Goal: Task Accomplishment & Management: Complete application form

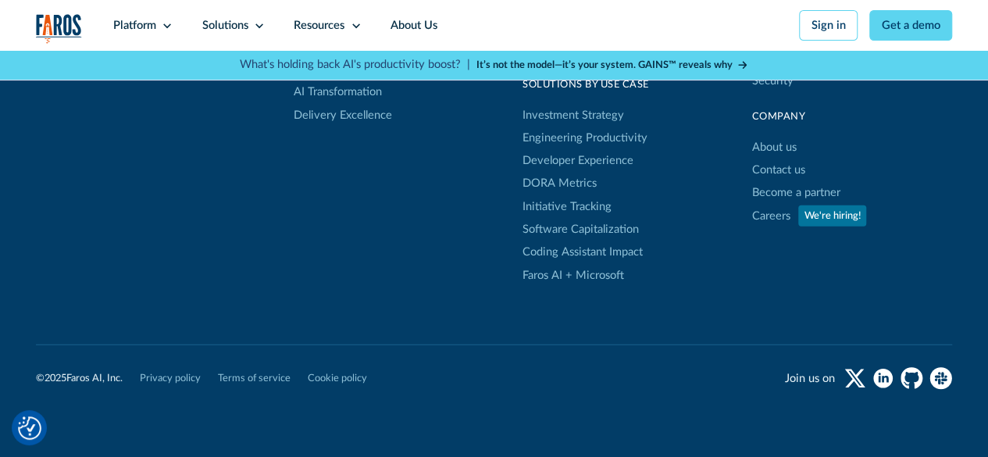
scroll to position [4822, 0]
click at [761, 182] on link "Contact us" at bounding box center [777, 170] width 53 height 23
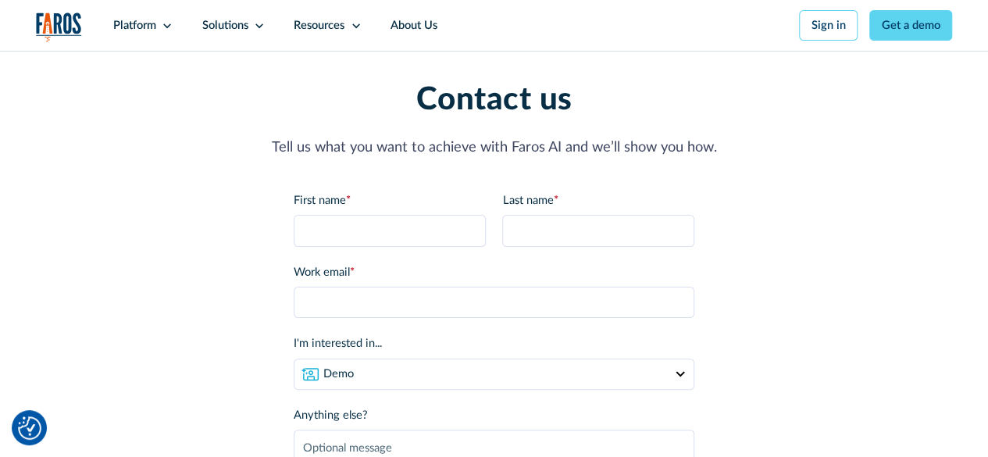
scroll to position [25, 0]
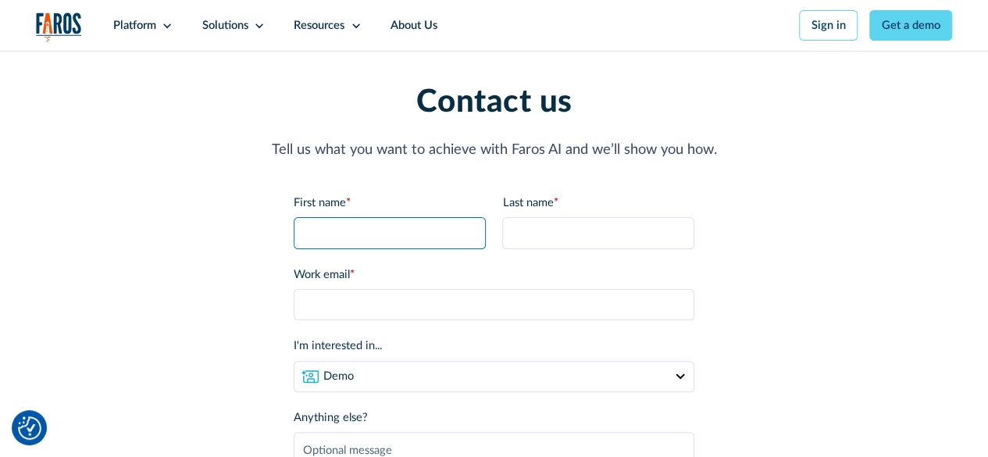
click at [341, 234] on input "First name *" at bounding box center [390, 232] width 192 height 31
type input "Chioma"
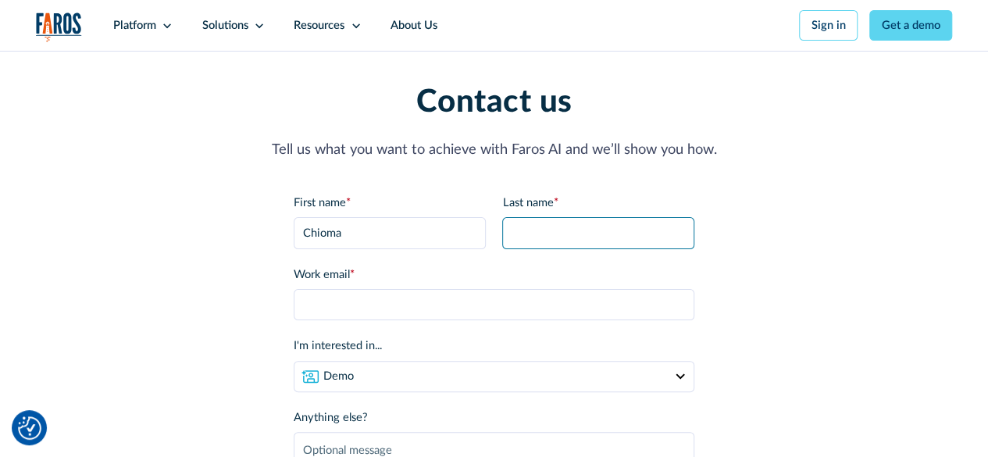
click at [531, 240] on input "Last name *" at bounding box center [598, 232] width 192 height 31
type input "Ekwem"
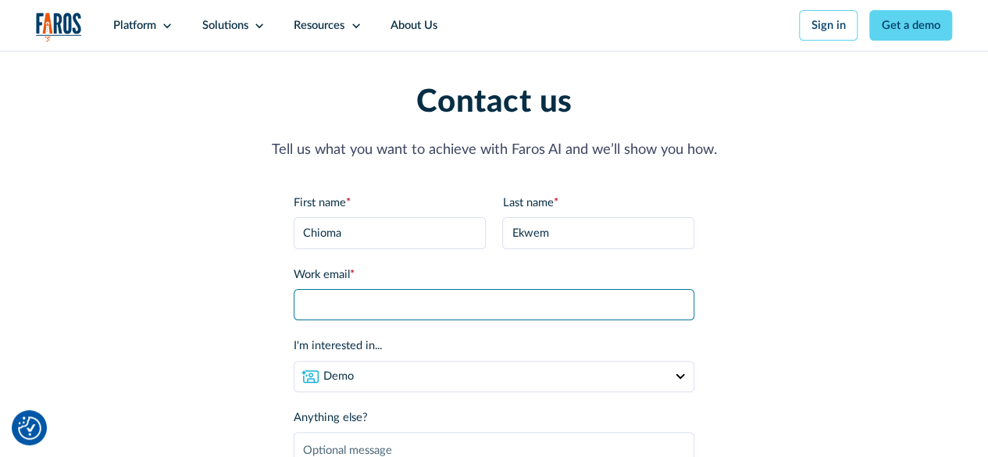
click at [317, 310] on input "Work email *" at bounding box center [494, 304] width 401 height 31
type input "[EMAIL_ADDRESS][DOMAIN_NAME]"
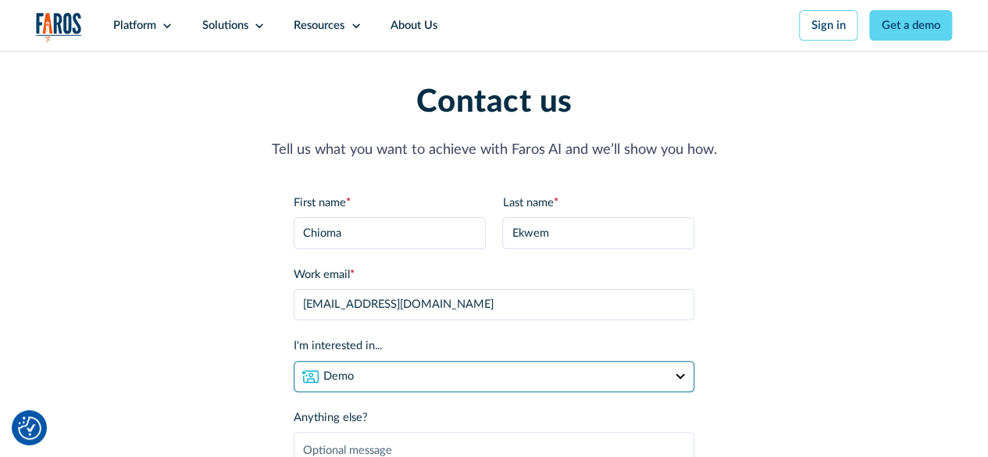
click at [679, 376] on select "Demo Partnership Support Other" at bounding box center [494, 376] width 401 height 31
select select "other"
click at [294, 363] on select "Demo Partnership Support Other" at bounding box center [494, 376] width 401 height 31
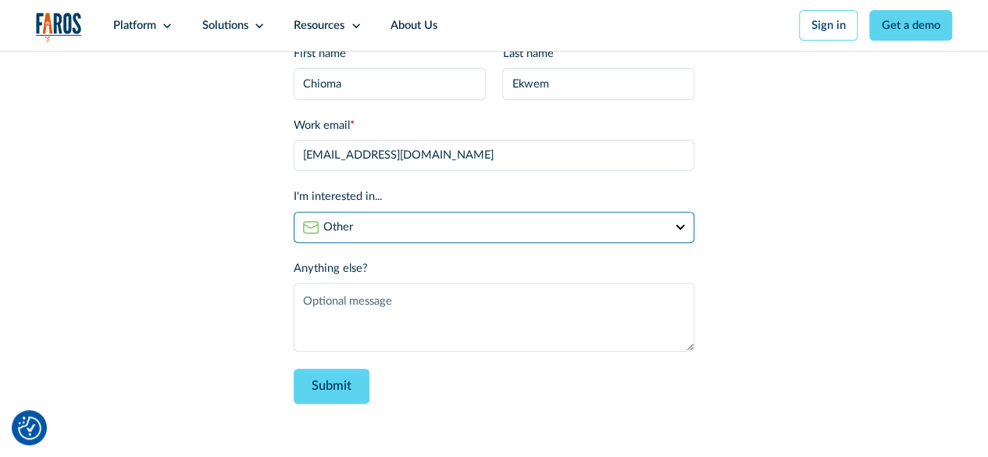
scroll to position [180, 0]
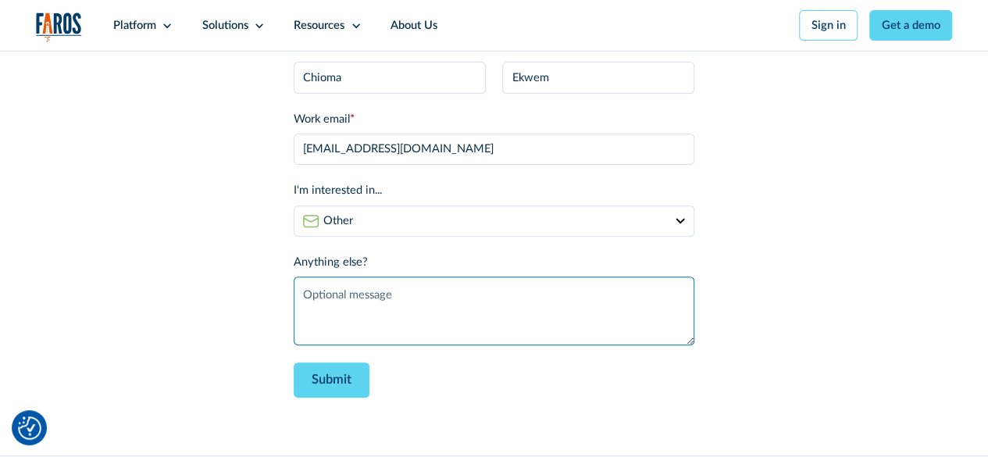
click at [300, 290] on textarea "Anything else?" at bounding box center [494, 310] width 401 height 69
paste textarea "Lo [Ipsumd Sita] Cons, A’e seddoeiu tem in utlabo et Doloremag Aliquaenim Admin…"
click at [647, 293] on textarea "Anything else?" at bounding box center [494, 310] width 401 height 69
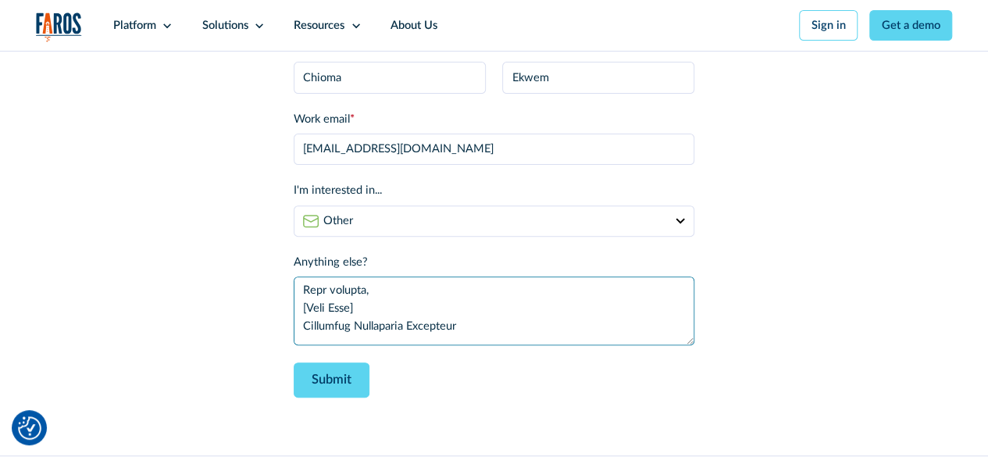
click at [367, 324] on textarea "Anything else?" at bounding box center [494, 310] width 401 height 69
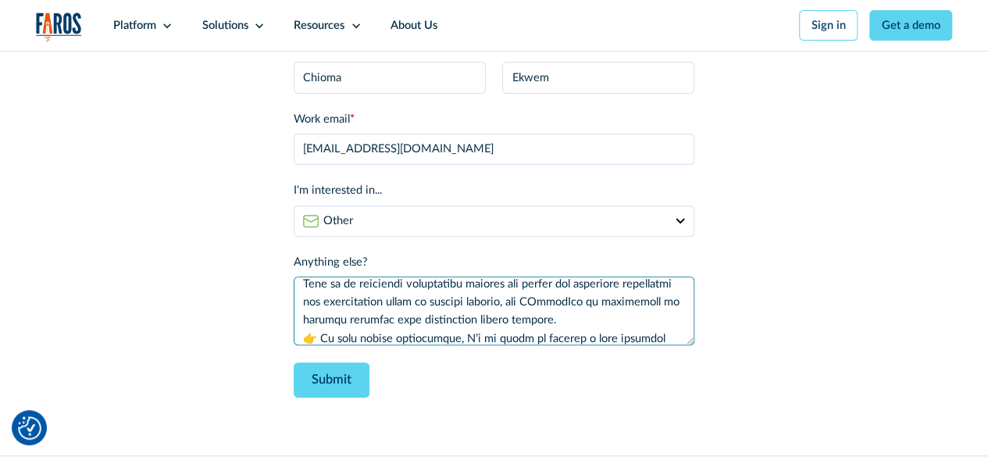
scroll to position [330, 0]
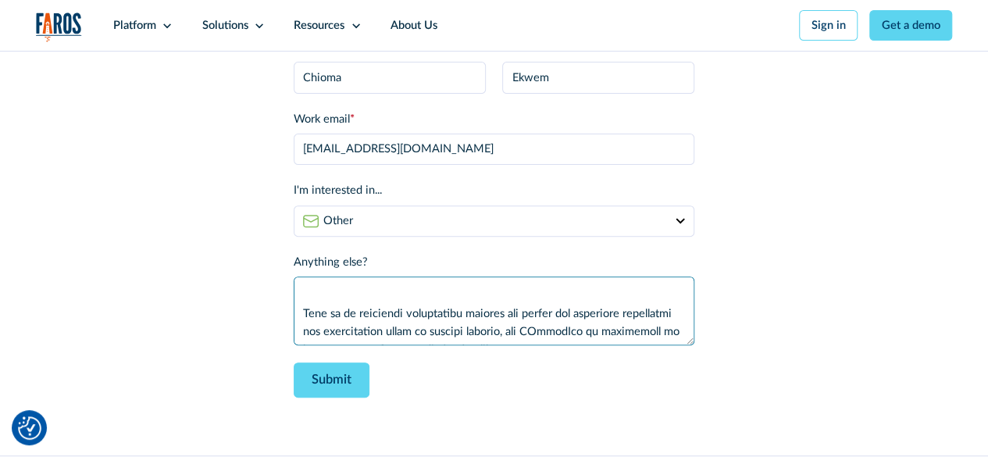
click at [305, 333] on textarea "Anything else?" at bounding box center [494, 310] width 401 height 69
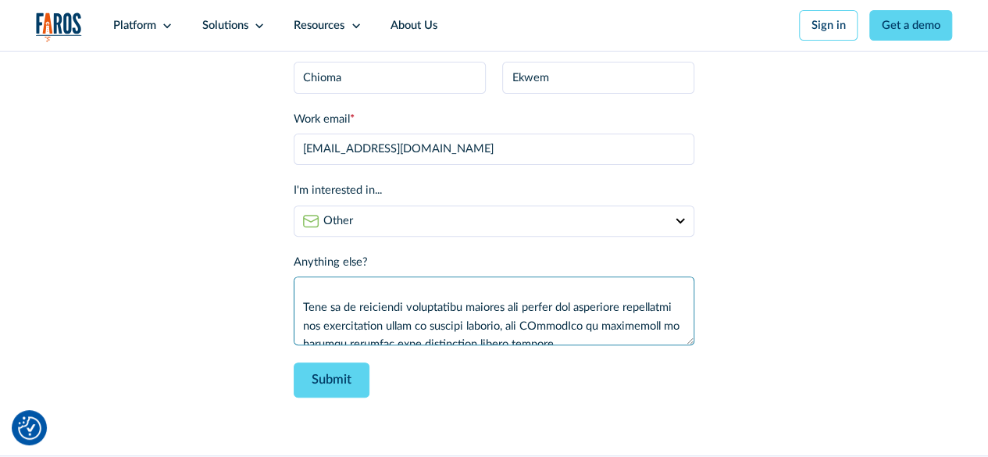
scroll to position [318, 0]
click at [365, 313] on textarea "Anything else?" at bounding box center [494, 310] width 401 height 69
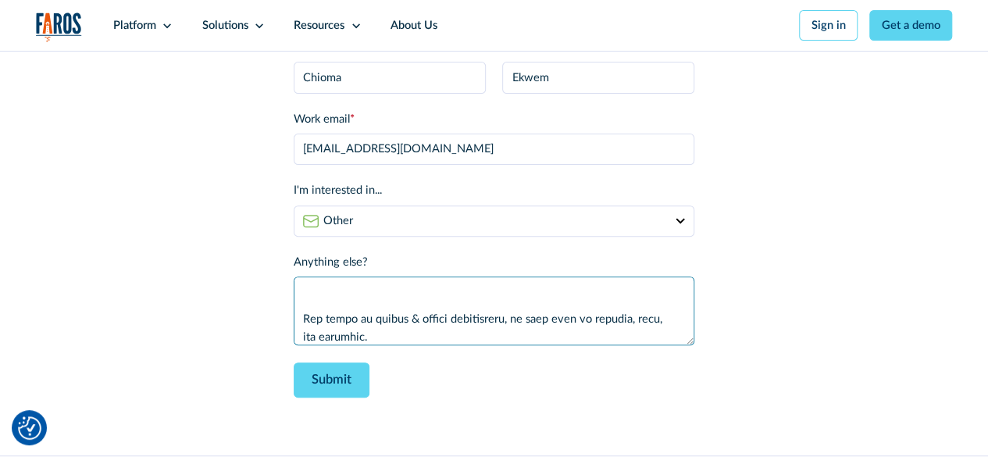
scroll to position [248, 0]
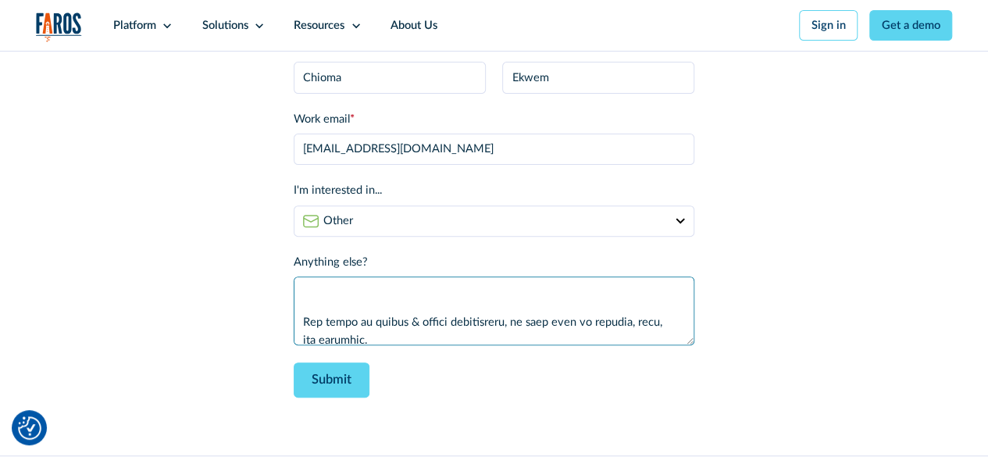
click at [637, 312] on textarea "Anything else?" at bounding box center [494, 310] width 401 height 69
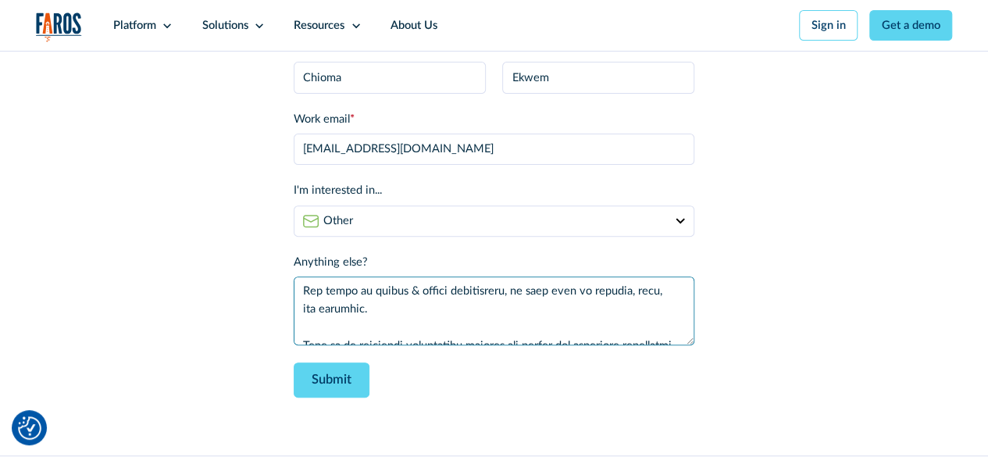
click at [306, 319] on textarea "Anything else?" at bounding box center [494, 310] width 401 height 69
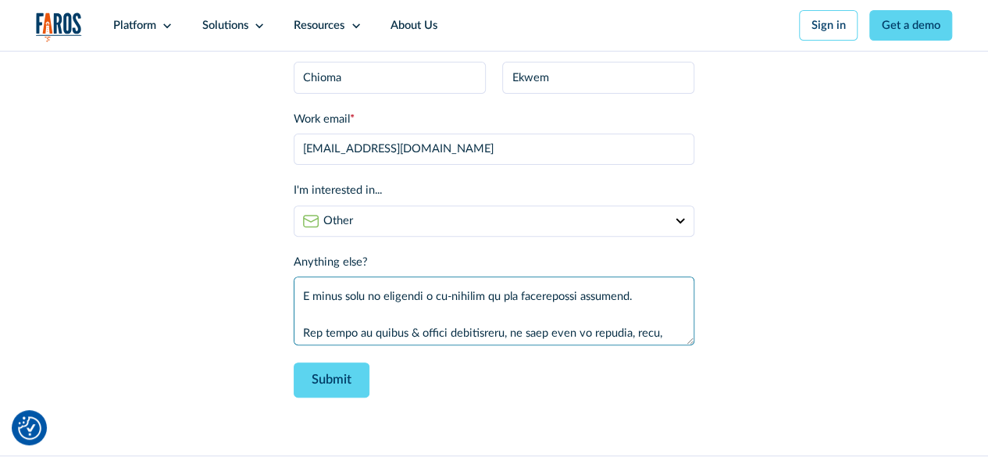
scroll to position [215, 0]
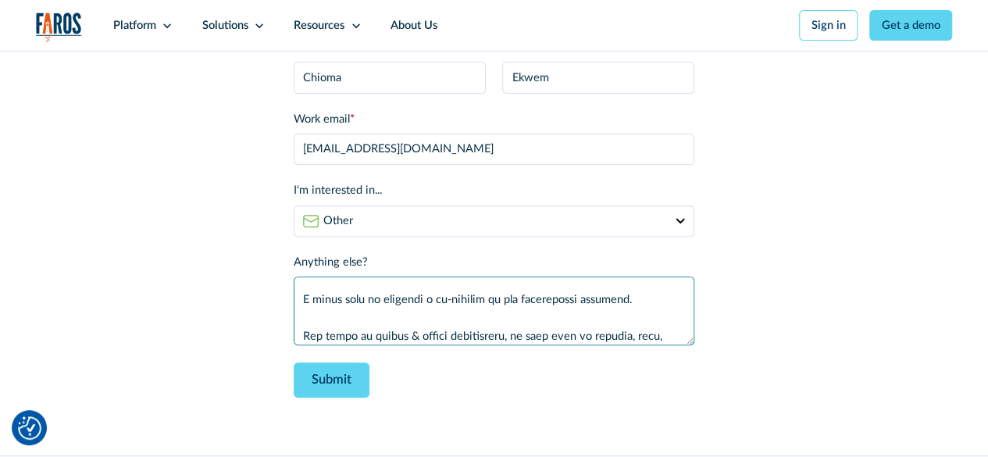
click at [306, 319] on textarea "Anything else?" at bounding box center [494, 310] width 401 height 69
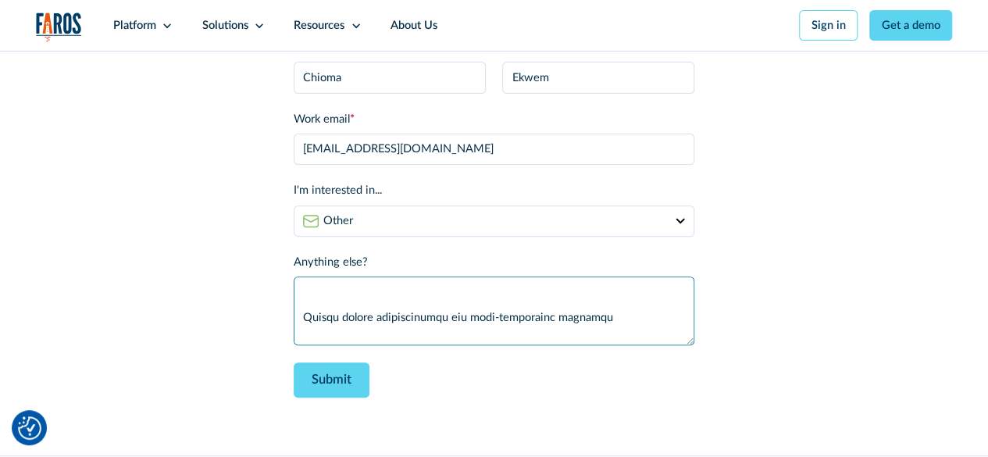
scroll to position [141, 0]
click at [306, 333] on textarea "Anything else?" at bounding box center [494, 310] width 401 height 69
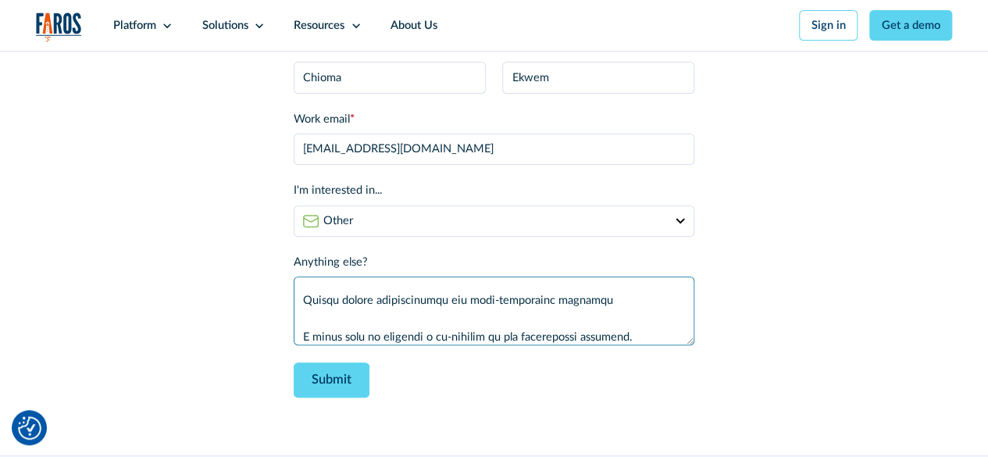
click at [298, 341] on textarea "Anything else?" at bounding box center [494, 310] width 401 height 69
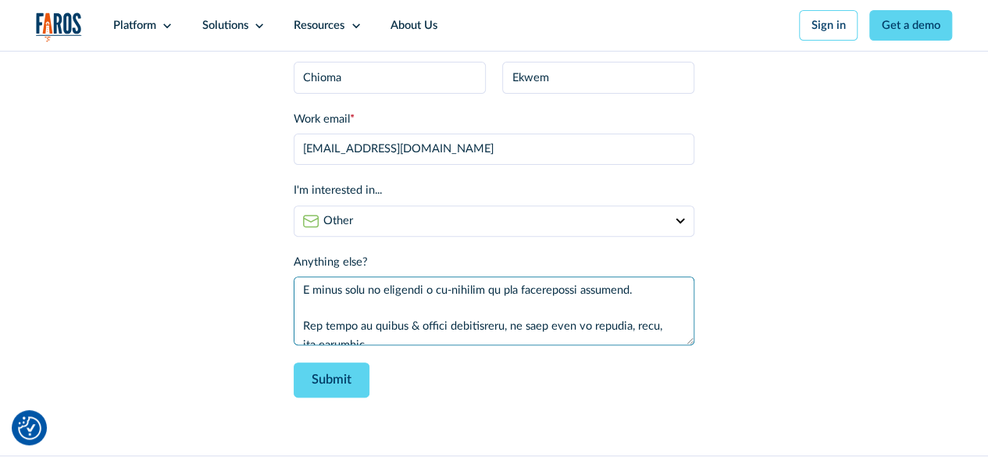
scroll to position [191, 0]
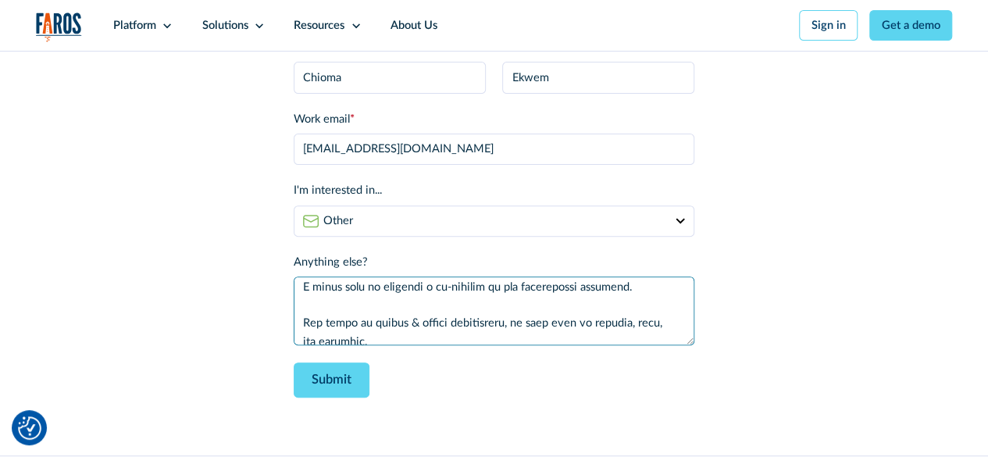
click at [298, 331] on textarea "Anything else?" at bounding box center [494, 310] width 401 height 69
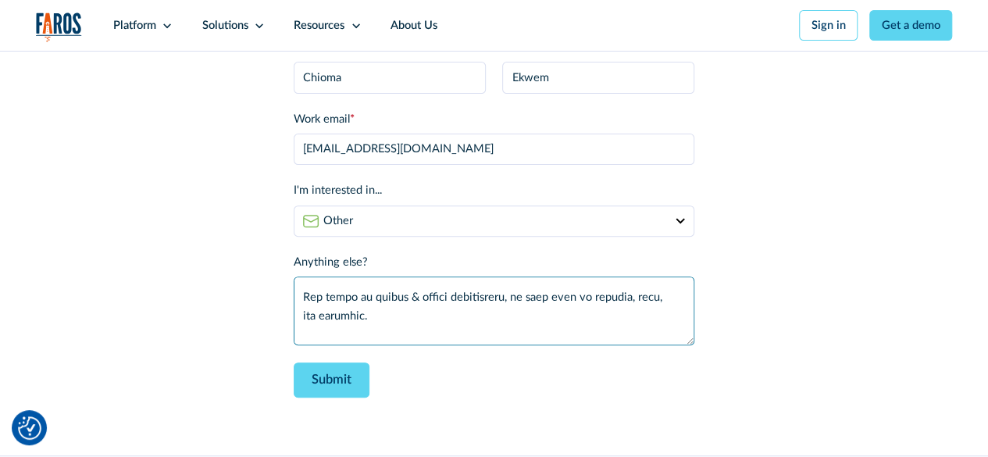
scroll to position [224, 0]
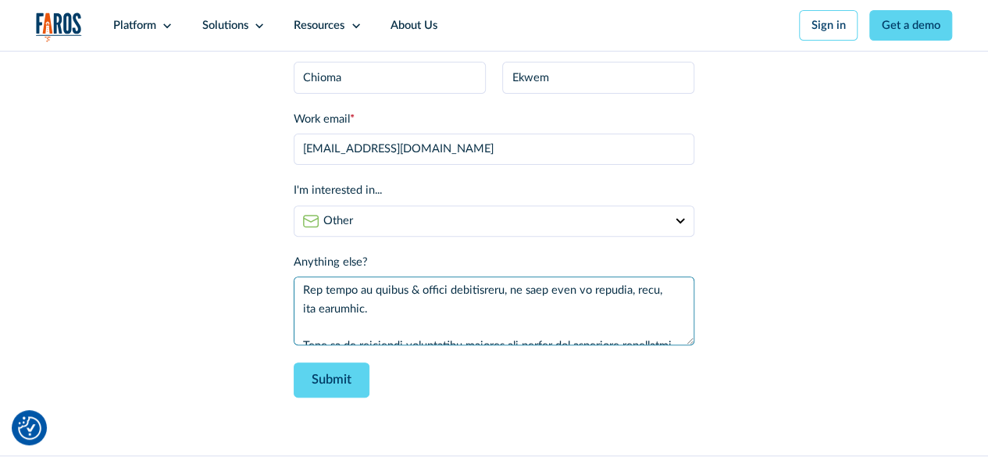
click at [298, 331] on textarea "Anything else?" at bounding box center [494, 310] width 401 height 69
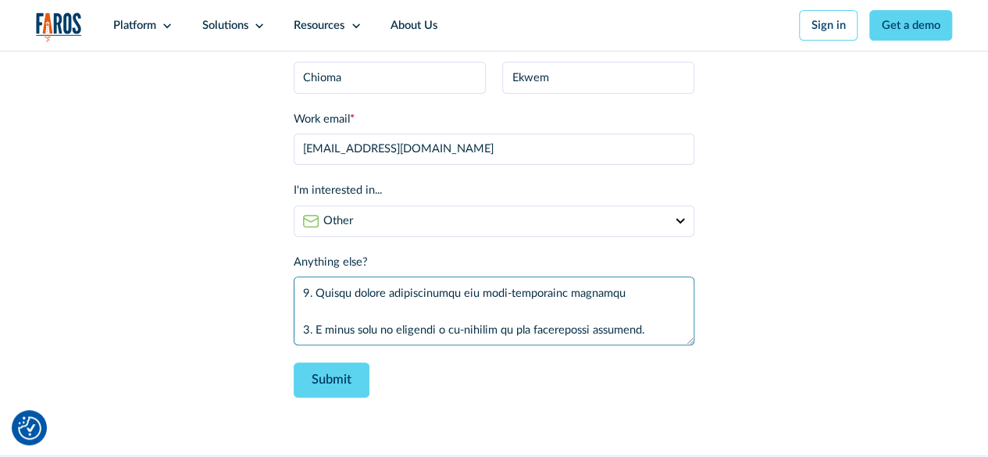
scroll to position [150, 0]
click at [579, 298] on textarea "Anything else?" at bounding box center [494, 310] width 401 height 69
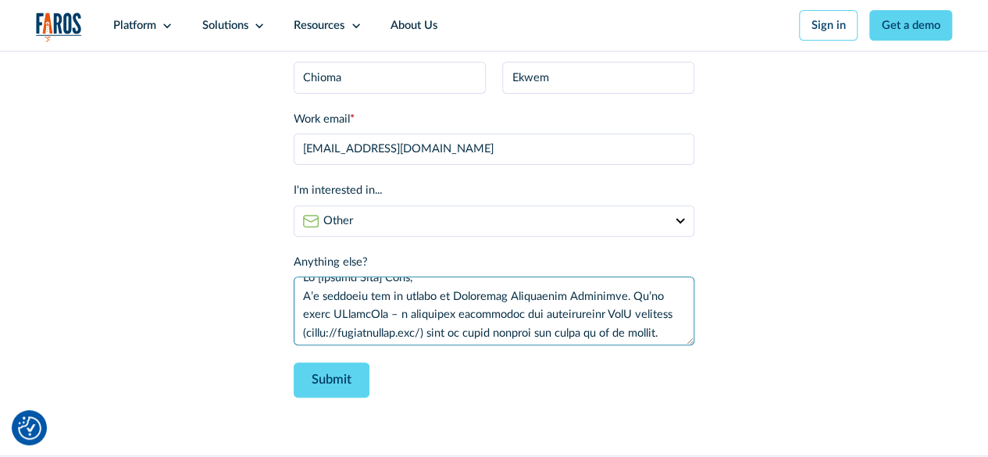
scroll to position [0, 0]
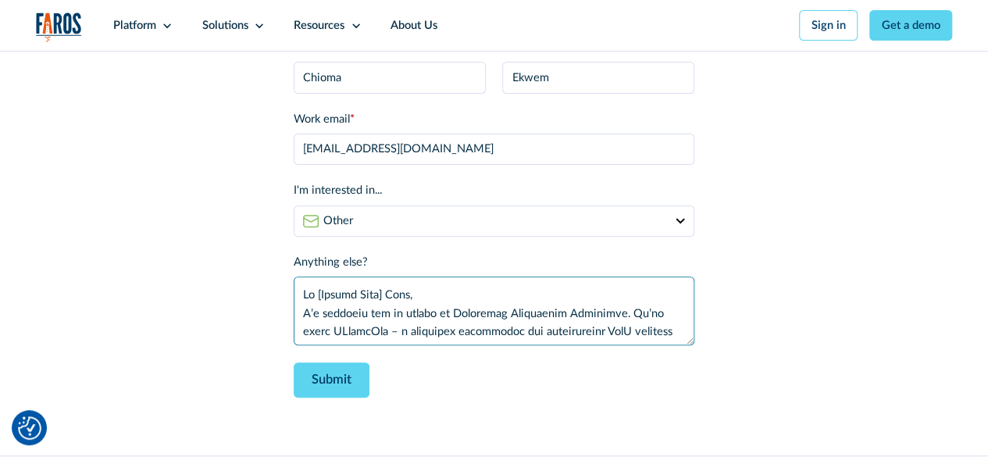
click at [439, 296] on textarea "Anything else?" at bounding box center [494, 310] width 401 height 69
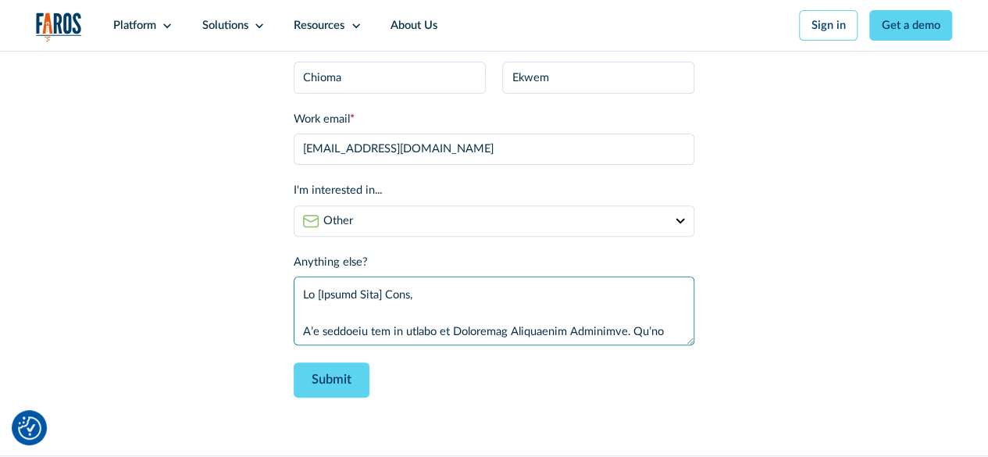
click at [394, 298] on textarea "Anything else?" at bounding box center [494, 310] width 401 height 69
type textarea "Hi Faros Team, I’m reaching out on behalf of Metricoid Technology Solutions. We…"
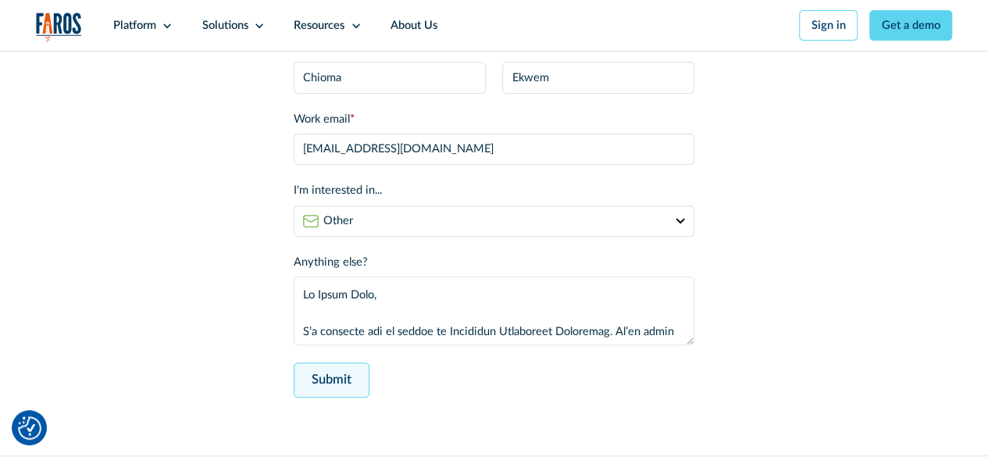
click at [320, 382] on input "Submit" at bounding box center [332, 379] width 76 height 35
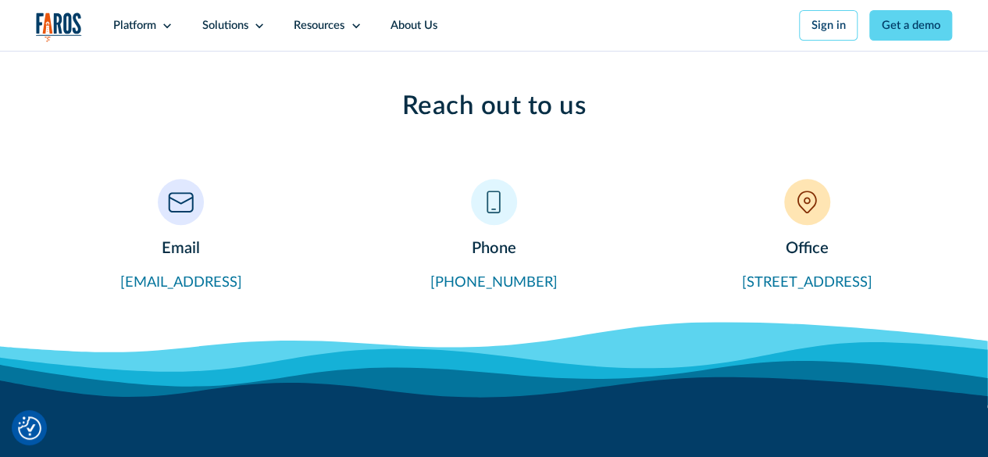
scroll to position [337, 0]
